Goal: Information Seeking & Learning: Find specific page/section

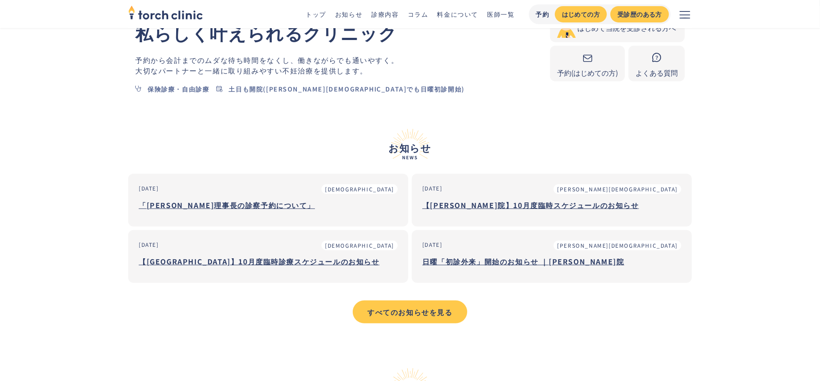
scroll to position [309, 0]
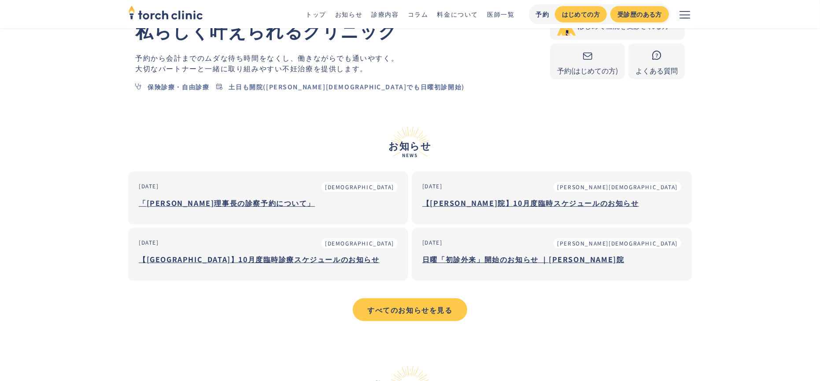
click at [425, 305] on div "すべてのお知らせを見る" at bounding box center [410, 310] width 99 height 11
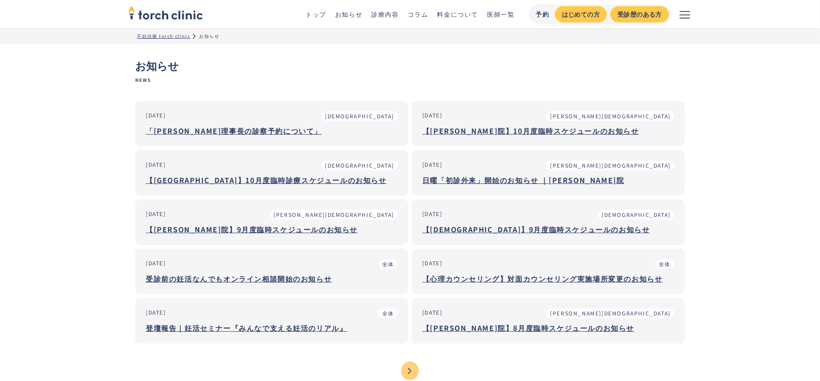
click at [522, 229] on div "【恵比寿院】9月度臨時スケジュールのお知らせ" at bounding box center [548, 229] width 252 height 11
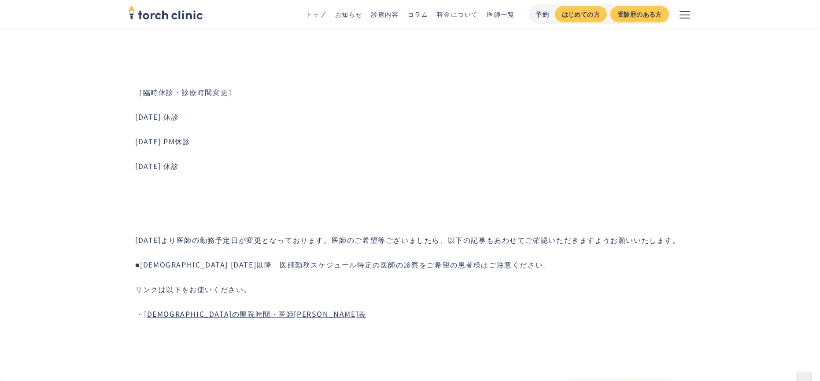
scroll to position [618, 0]
click at [242, 310] on link "恵比寿院の開院時間・医師シフト表" at bounding box center [255, 313] width 222 height 11
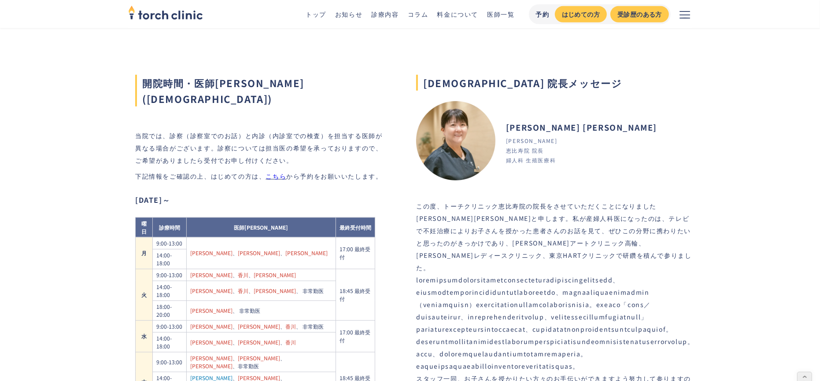
scroll to position [324, 0]
